Goal: Navigation & Orientation: Find specific page/section

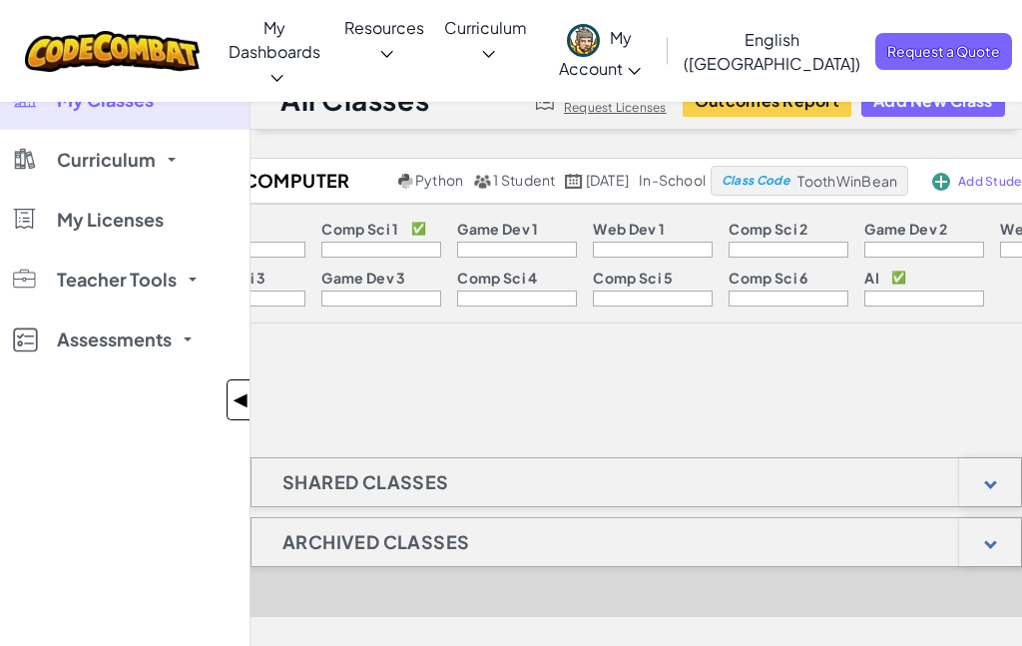
click at [235, 394] on span "◀" at bounding box center [241, 399] width 17 height 29
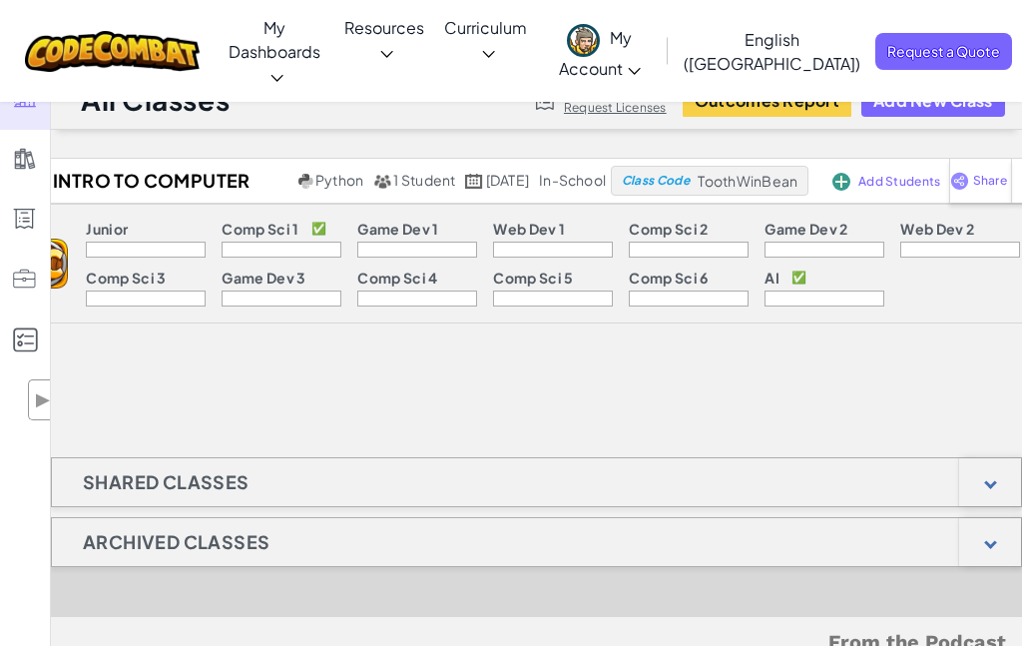
click at [545, 356] on div "Intro to Computer Science Python 1 Student [DATE] in-school Class Code ToothWin…" at bounding box center [536, 258] width 971 height 200
click at [545, 400] on div "Intro to Computer Science Python 1 Student [DATE] in-school Class Code ToothWin…" at bounding box center [536, 529] width 971 height 742
click at [528, 313] on div "Junior Comp Sci 1 ✅ Game Dev 1 Web Dev 1 Comp Sci 2 Game Dev 2 Web Dev 2 Comp S…" at bounding box center [568, 264] width 1001 height 118
click at [503, 382] on div "Intro to Computer Science Python 1 Student [DATE] in-school Class Code ToothWin…" at bounding box center [536, 529] width 971 height 742
